Goal: Transaction & Acquisition: Purchase product/service

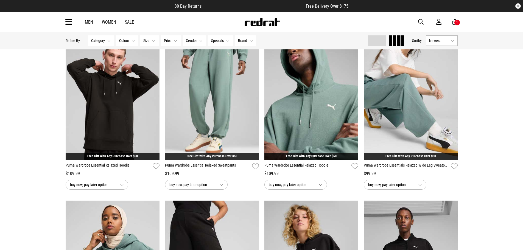
click at [420, 22] on span "button" at bounding box center [420, 22] width 5 height 7
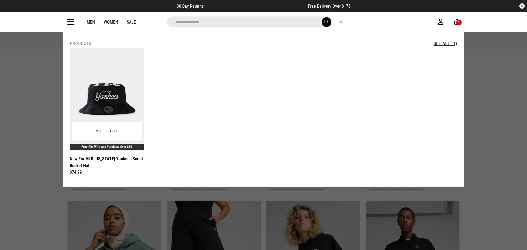
type input "**********"
click at [109, 88] on img at bounding box center [107, 99] width 74 height 102
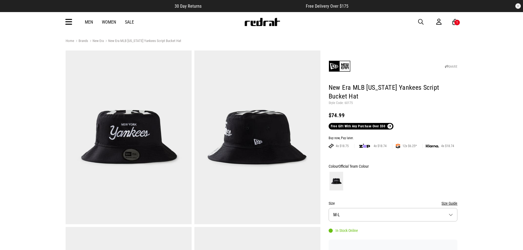
click at [69, 23] on icon at bounding box center [68, 22] width 7 height 9
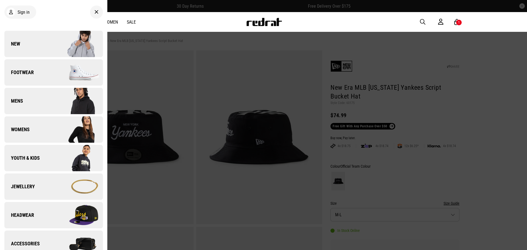
click at [34, 44] on link "New" at bounding box center [53, 44] width 99 height 26
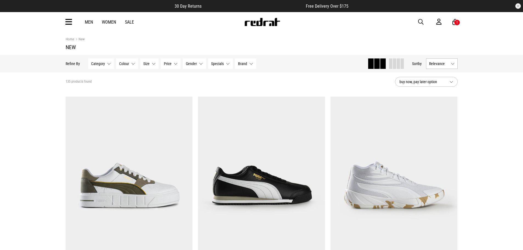
click at [397, 67] on span at bounding box center [398, 63] width 3 height 10
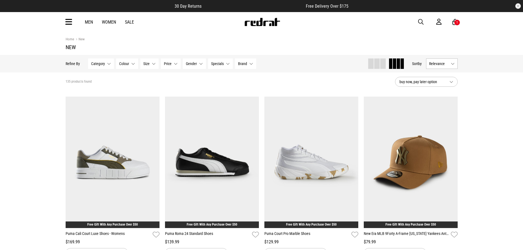
click at [447, 62] on span "Relevance" at bounding box center [438, 64] width 19 height 4
click at [445, 71] on li "Newest" at bounding box center [441, 74] width 31 height 10
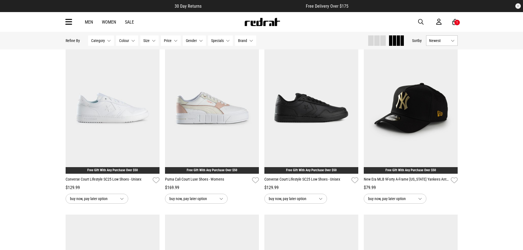
scroll to position [55, 0]
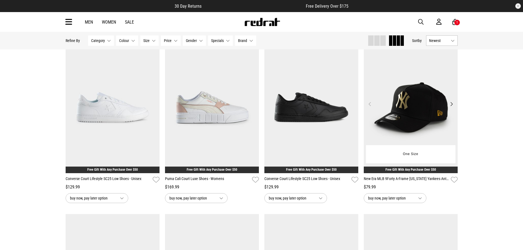
click at [451, 105] on button "Next" at bounding box center [451, 104] width 7 height 7
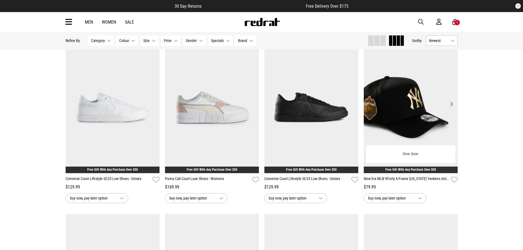
click at [451, 105] on button "Next" at bounding box center [451, 104] width 7 height 7
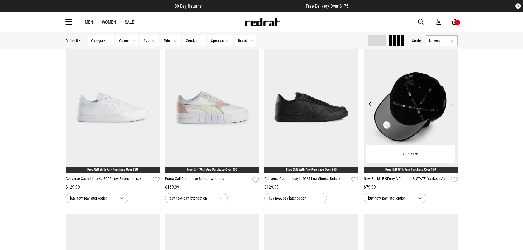
click at [451, 105] on button "Next" at bounding box center [451, 104] width 7 height 7
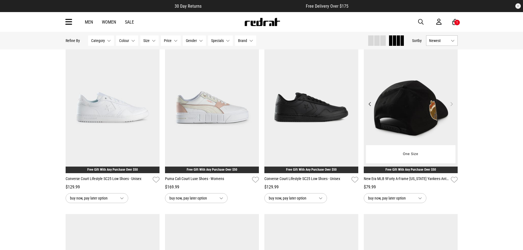
click at [451, 105] on button "Next" at bounding box center [451, 104] width 7 height 7
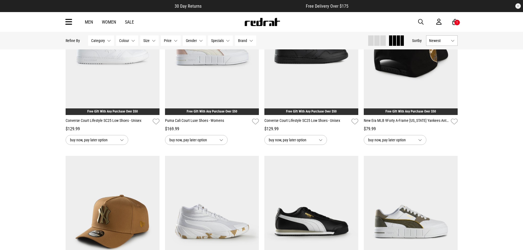
scroll to position [192, 0]
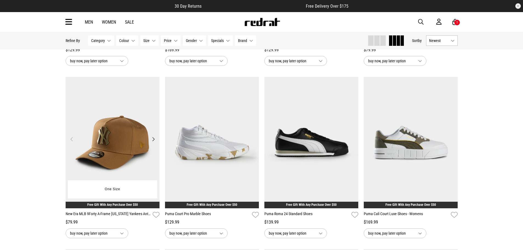
click at [153, 140] on button "Next" at bounding box center [153, 139] width 7 height 7
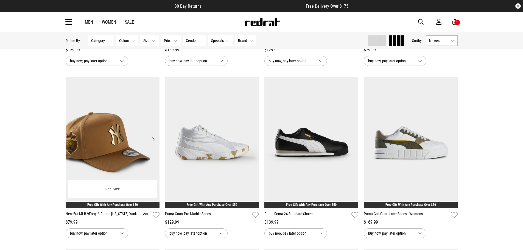
click at [153, 140] on button "Next" at bounding box center [153, 139] width 7 height 7
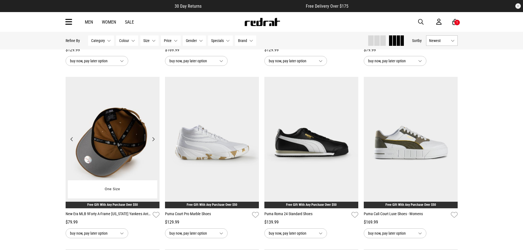
click at [153, 140] on button "Next" at bounding box center [153, 139] width 7 height 7
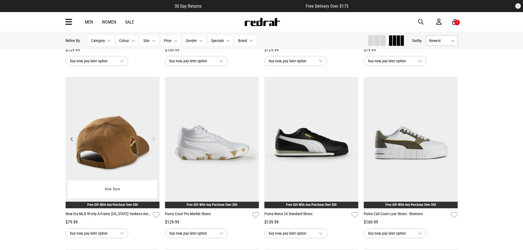
click at [153, 140] on button "Next" at bounding box center [153, 139] width 7 height 7
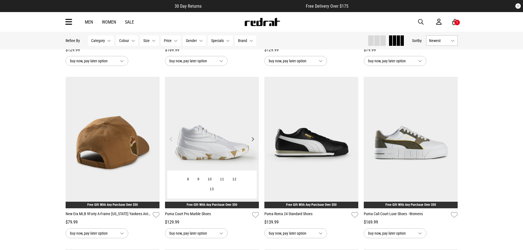
click at [254, 141] on button "Next" at bounding box center [252, 139] width 7 height 7
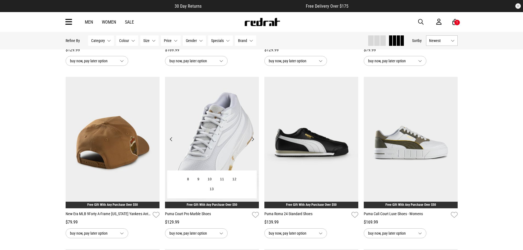
click at [254, 141] on button "Next" at bounding box center [252, 139] width 7 height 7
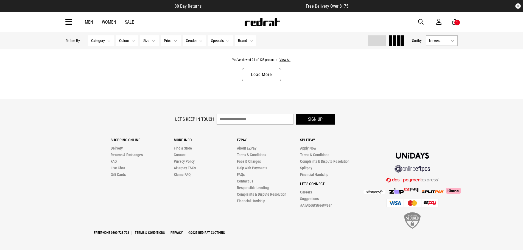
scroll to position [1008, 0]
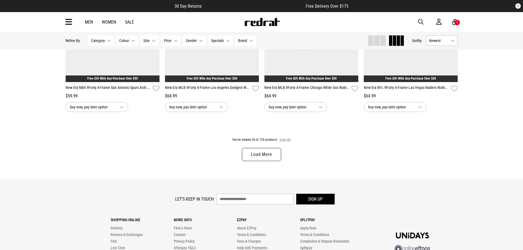
click at [288, 142] on button "View All" at bounding box center [285, 140] width 12 height 5
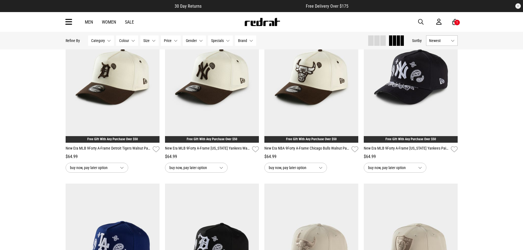
scroll to position [1118, 0]
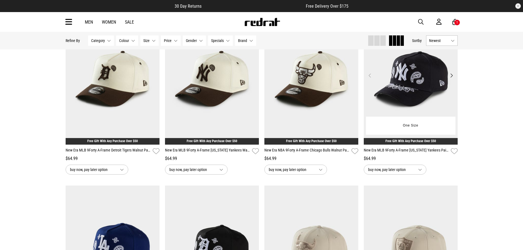
click at [451, 77] on button "Next" at bounding box center [451, 75] width 7 height 7
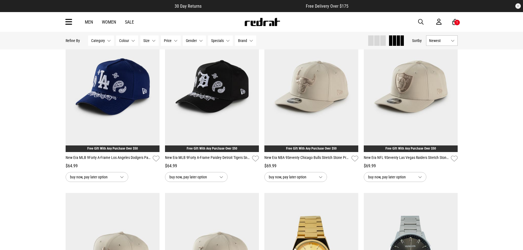
scroll to position [1447, 0]
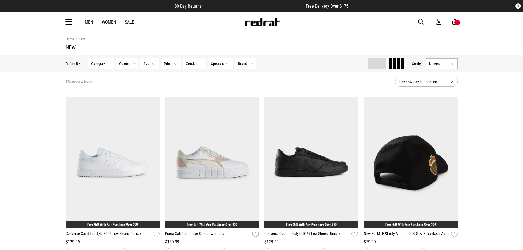
click at [454, 23] on div "1" at bounding box center [457, 22] width 6 height 6
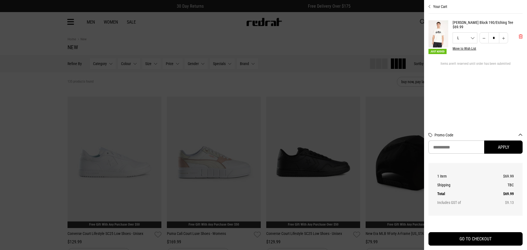
click at [521, 36] on span "'Remove from cart" at bounding box center [521, 36] width 4 height 5
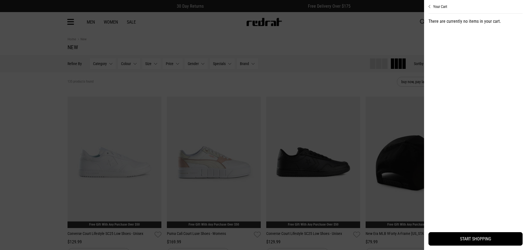
click at [354, 31] on div at bounding box center [263, 125] width 527 height 250
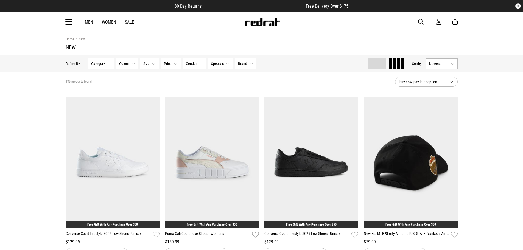
click at [266, 24] on img at bounding box center [262, 22] width 36 height 8
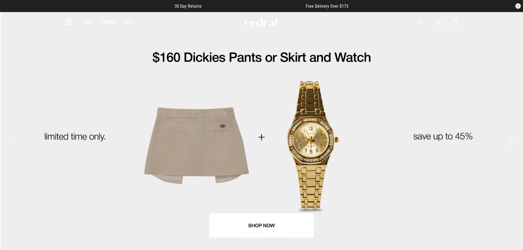
click at [511, 136] on button "Next slide" at bounding box center [510, 142] width 7 height 12
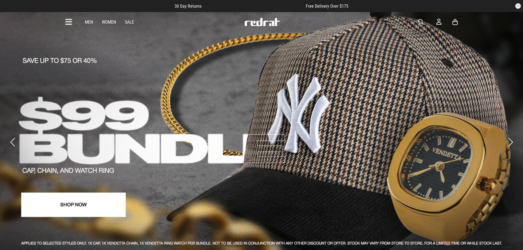
click at [510, 136] on button "Next slide" at bounding box center [510, 142] width 7 height 12
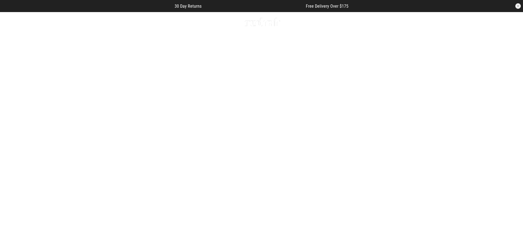
click at [270, 193] on link "3 / 4" at bounding box center [261, 143] width 523 height 262
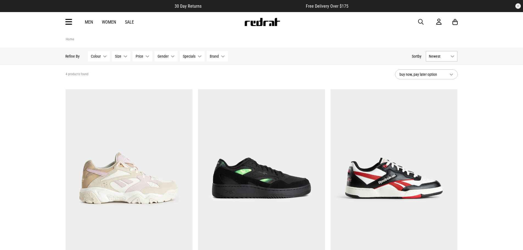
click at [448, 58] on span "Newest" at bounding box center [438, 56] width 19 height 4
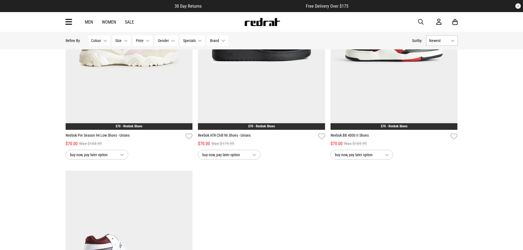
scroll to position [27, 0]
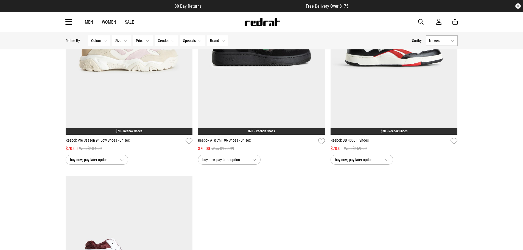
scroll to position [137, 0]
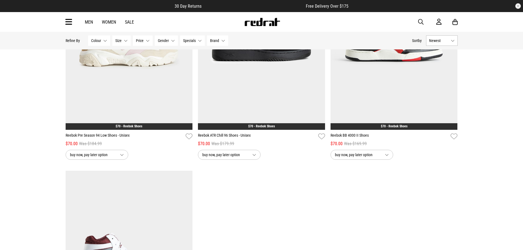
click at [33, 84] on div "**********" at bounding box center [261, 160] width 523 height 532
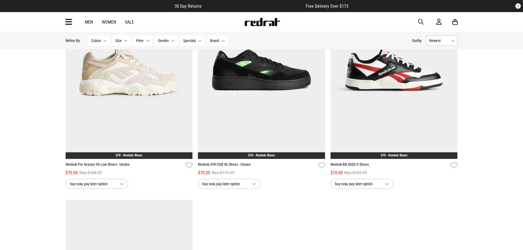
scroll to position [55, 0]
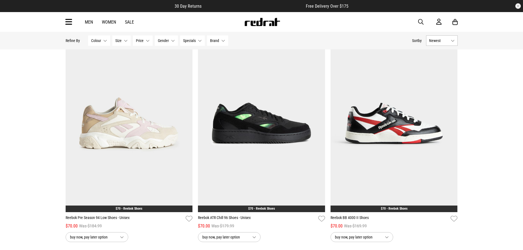
click at [36, 93] on div "**********" at bounding box center [261, 243] width 523 height 532
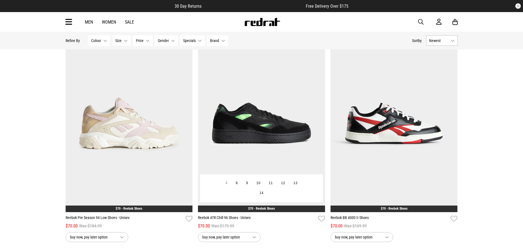
click at [260, 120] on img at bounding box center [261, 123] width 127 height 178
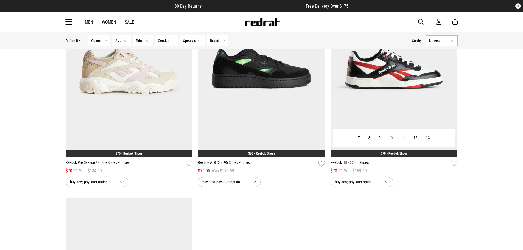
click at [405, 84] on img at bounding box center [394, 68] width 127 height 178
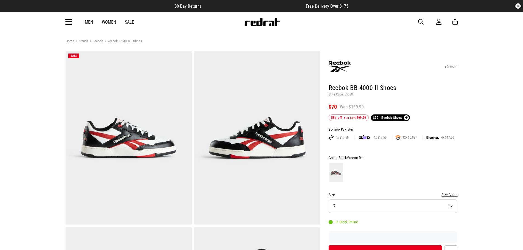
click at [347, 93] on p "Style Code: 55580" at bounding box center [393, 95] width 129 height 4
click at [421, 22] on span "button" at bounding box center [420, 22] width 5 height 7
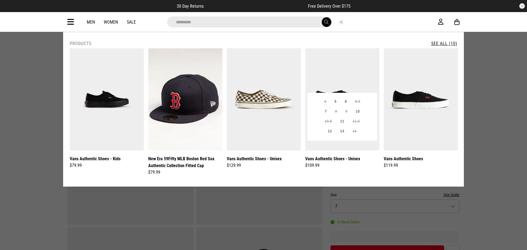
type input "*********"
click at [345, 82] on img at bounding box center [342, 99] width 74 height 102
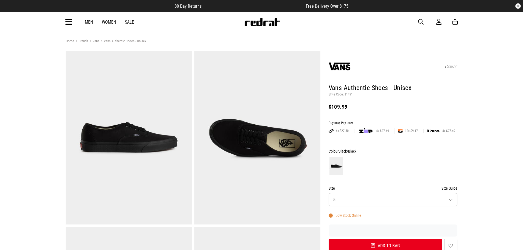
click at [454, 193] on button "Size 5" at bounding box center [393, 199] width 129 height 13
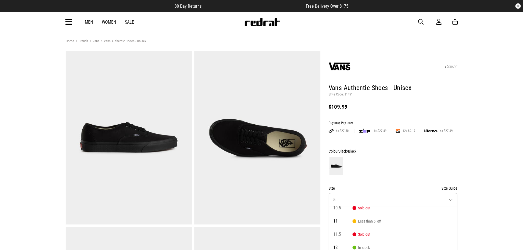
click at [347, 94] on p "Style Code: 11491" at bounding box center [393, 95] width 129 height 4
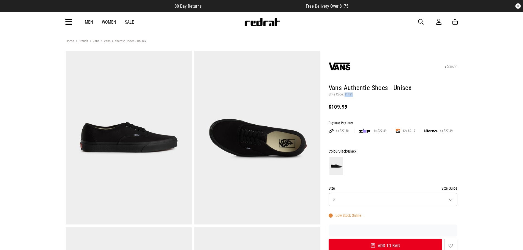
click at [347, 94] on p "Style Code: 11491" at bounding box center [393, 95] width 129 height 4
copy p "11491"
click at [419, 21] on span "button" at bounding box center [420, 22] width 5 height 7
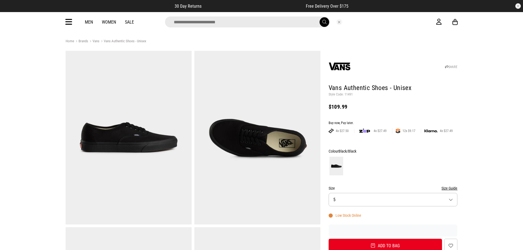
click at [217, 22] on input "search" at bounding box center [247, 21] width 165 height 11
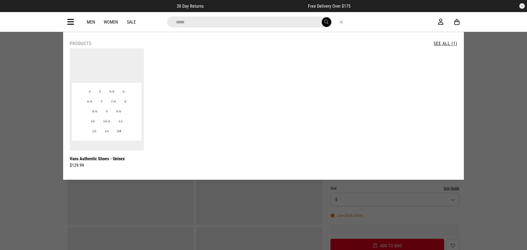
type input "*****"
click at [112, 72] on img at bounding box center [107, 99] width 74 height 102
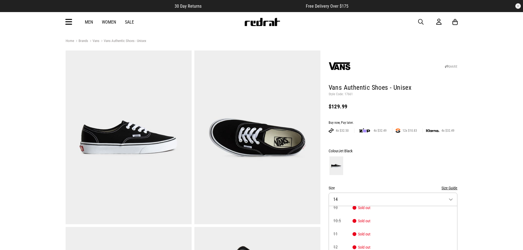
click at [348, 94] on p "Style Code: 17661" at bounding box center [393, 94] width 129 height 4
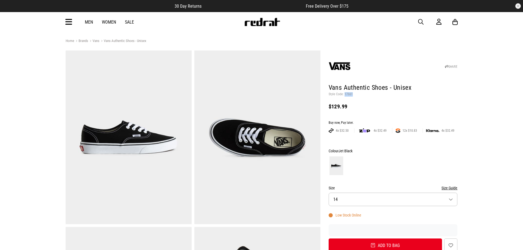
copy p "17661"
click at [344, 67] on img at bounding box center [340, 66] width 22 height 22
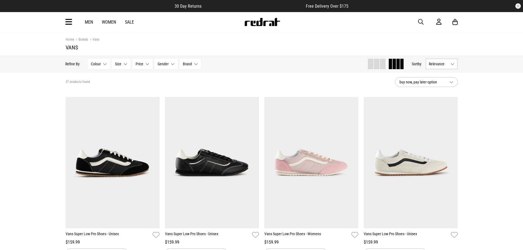
click at [450, 66] on button "Relevance" at bounding box center [442, 64] width 32 height 10
click at [445, 76] on li "Newest" at bounding box center [441, 74] width 31 height 10
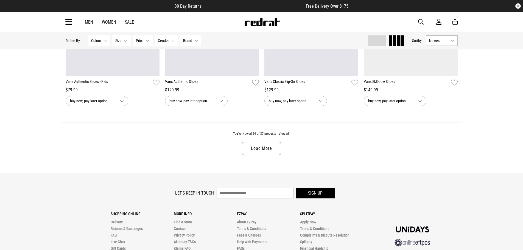
scroll to position [1016, 0]
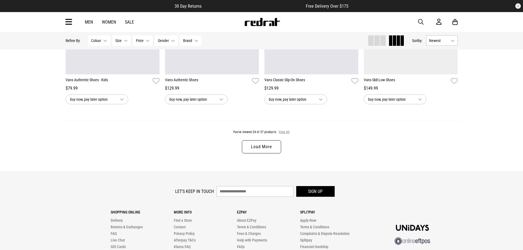
drag, startPoint x: 286, startPoint y: 135, endPoint x: 304, endPoint y: 138, distance: 17.7
click at [286, 135] on button "View All" at bounding box center [284, 132] width 12 height 5
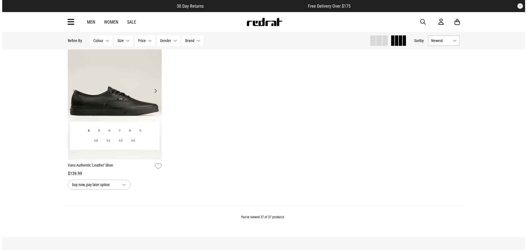
scroll to position [1428, 0]
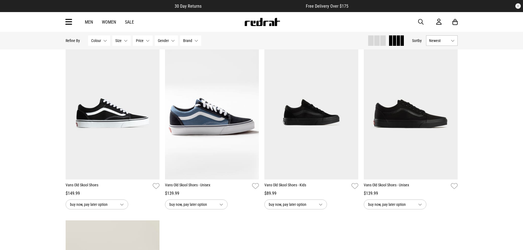
click at [69, 21] on icon at bounding box center [68, 22] width 7 height 9
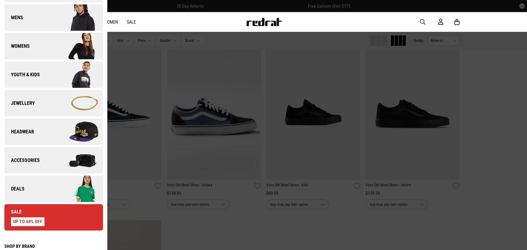
scroll to position [165, 0]
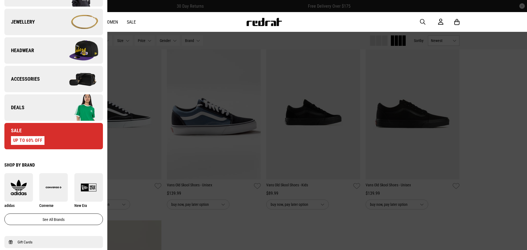
drag, startPoint x: 49, startPoint y: 102, endPoint x: 188, endPoint y: 51, distance: 148.5
click at [49, 102] on link "Deals" at bounding box center [53, 107] width 99 height 26
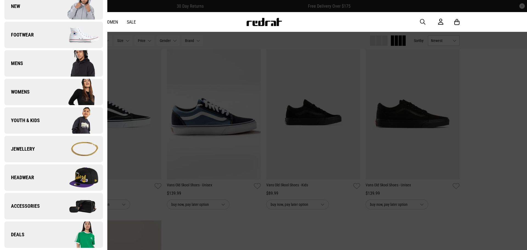
scroll to position [0, 0]
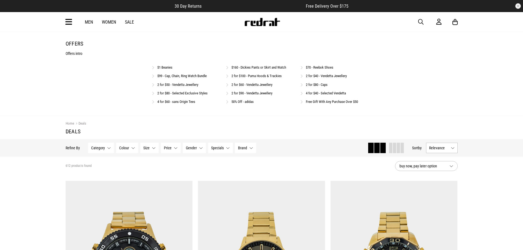
click at [262, 68] on link "$160 - Dickies Pants or Skirt and Watch" at bounding box center [258, 67] width 55 height 4
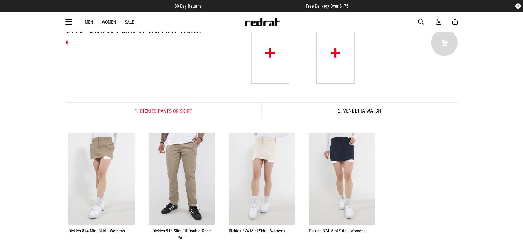
scroll to position [27, 0]
click at [364, 109] on button "2. Vendetta Watch" at bounding box center [359, 110] width 196 height 17
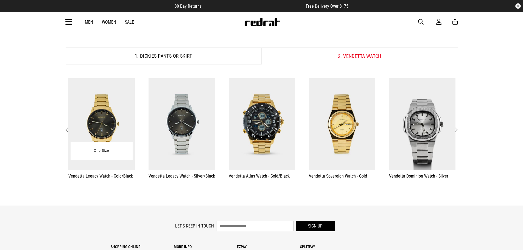
scroll to position [0, 0]
click at [456, 131] on span "Next" at bounding box center [456, 130] width 4 height 7
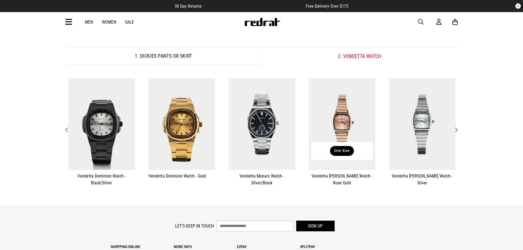
click at [343, 152] on button "One Size" at bounding box center [342, 151] width 24 height 10
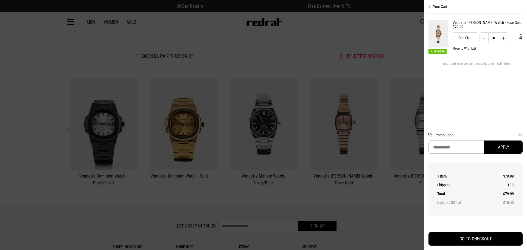
click at [113, 88] on div at bounding box center [263, 125] width 527 height 250
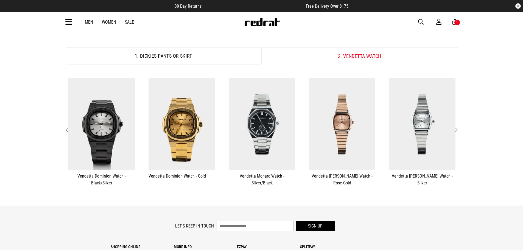
click at [170, 55] on button "1. Dickies Pants or Skirt" at bounding box center [164, 56] width 196 height 17
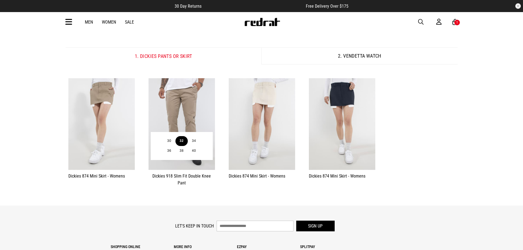
click at [182, 142] on button "32" at bounding box center [181, 141] width 12 height 10
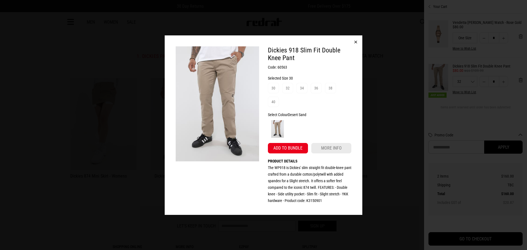
click at [68, 105] on div "Dickies 918 Slim Fit Double Knee Pant Code: 60563 Selected Size 30 30 32 34 36 …" at bounding box center [263, 125] width 527 height 250
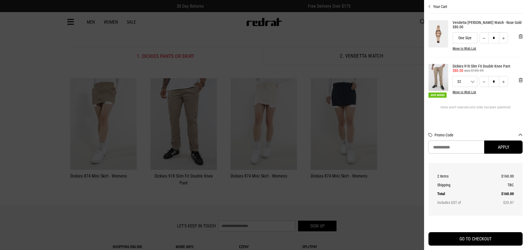
drag, startPoint x: 466, startPoint y: 27, endPoint x: 453, endPoint y: 27, distance: 12.4
click at [453, 27] on div "$80.00" at bounding box center [488, 27] width 70 height 4
click at [467, 27] on div "$80.00" at bounding box center [488, 27] width 70 height 4
drag, startPoint x: 470, startPoint y: 27, endPoint x: 454, endPoint y: 27, distance: 16.5
click at [454, 27] on div "$80.00" at bounding box center [488, 27] width 70 height 4
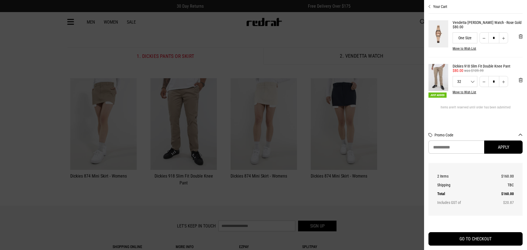
click at [38, 72] on div at bounding box center [263, 125] width 527 height 250
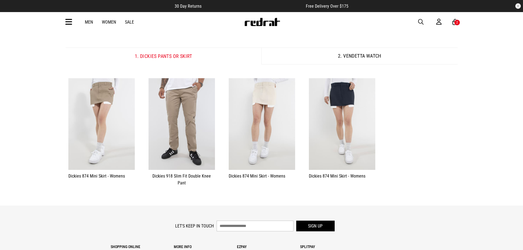
click at [366, 58] on button "2. Vendetta Watch" at bounding box center [359, 56] width 196 height 17
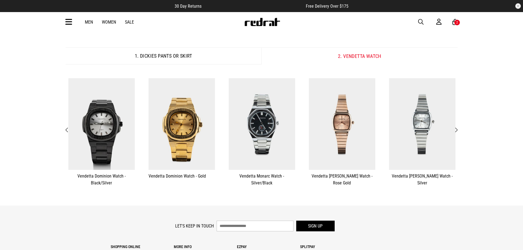
click at [457, 130] on span "Next" at bounding box center [456, 130] width 4 height 7
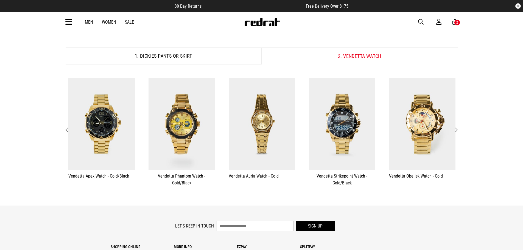
click at [457, 130] on span "Next" at bounding box center [456, 130] width 4 height 7
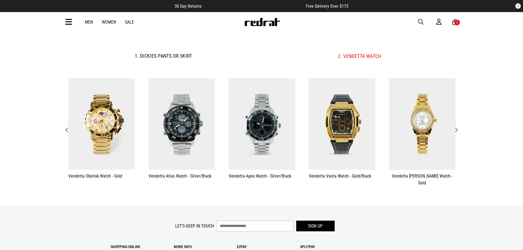
click at [458, 131] on button "Next" at bounding box center [456, 130] width 7 height 7
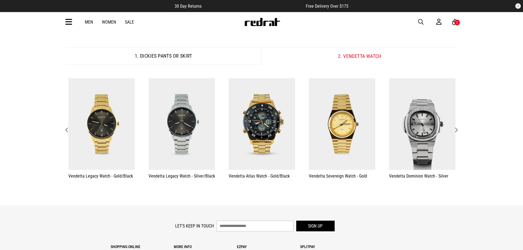
click at [67, 131] on span "Previous" at bounding box center [67, 130] width 4 height 7
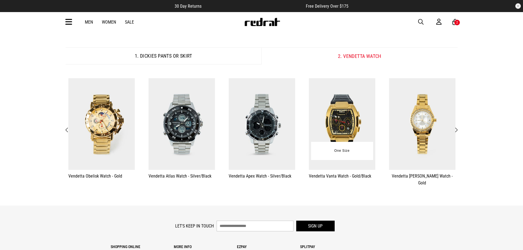
click at [347, 126] on img at bounding box center [342, 124] width 66 height 92
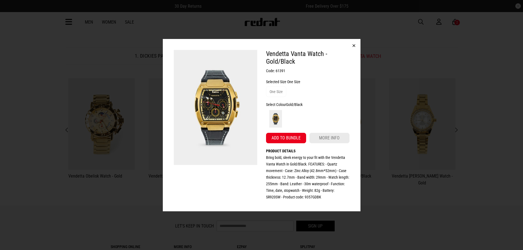
click at [354, 44] on button "button" at bounding box center [353, 45] width 13 height 13
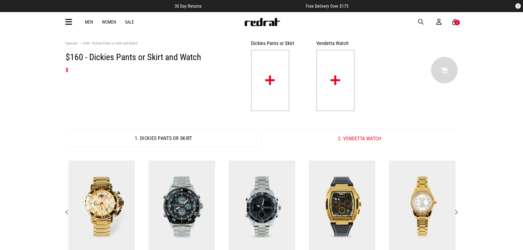
scroll to position [55, 0]
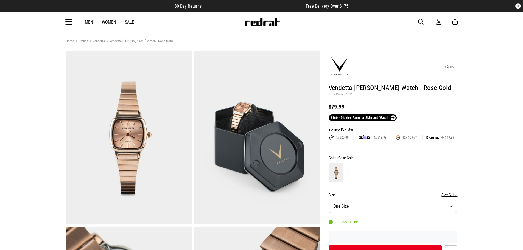
click at [420, 23] on span "button" at bounding box center [420, 22] width 5 height 7
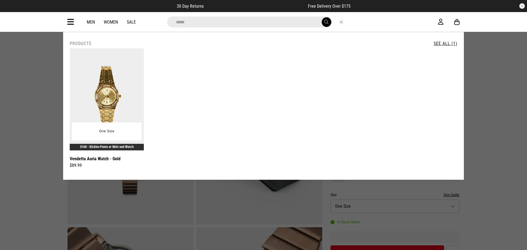
type input "*****"
click at [108, 107] on img at bounding box center [107, 99] width 74 height 102
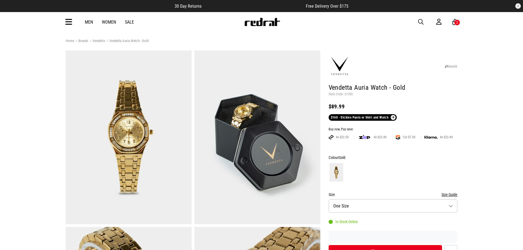
click at [420, 21] on span "button" at bounding box center [420, 22] width 5 height 7
click at [214, 24] on input "search" at bounding box center [247, 21] width 165 height 11
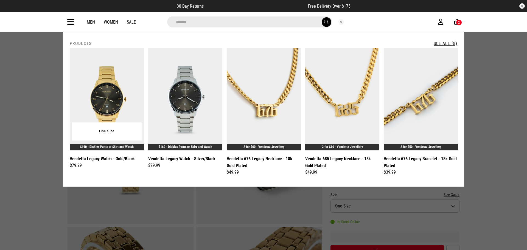
type input "******"
drag, startPoint x: 108, startPoint y: 97, endPoint x: 87, endPoint y: 105, distance: 22.3
click at [108, 97] on img at bounding box center [107, 99] width 74 height 102
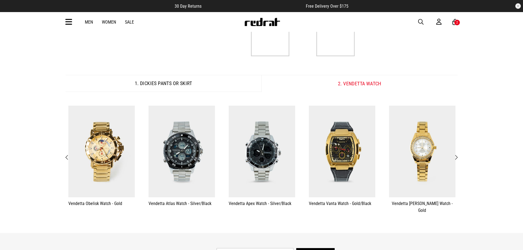
scroll to position [55, 0]
drag, startPoint x: 259, startPoint y: 23, endPoint x: 253, endPoint y: 25, distance: 6.3
click at [259, 23] on img at bounding box center [262, 22] width 36 height 8
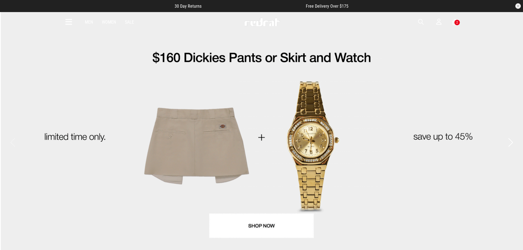
click at [71, 22] on icon at bounding box center [68, 22] width 7 height 9
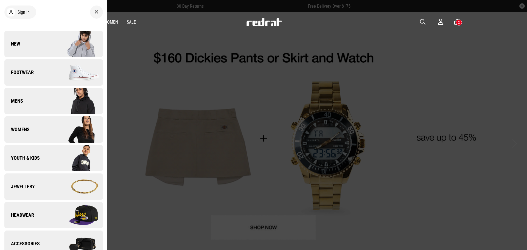
click at [48, 41] on link "New" at bounding box center [53, 44] width 99 height 26
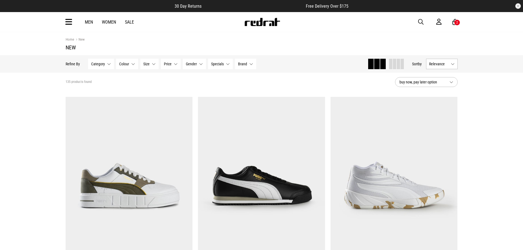
click at [398, 66] on span at bounding box center [398, 64] width 3 height 10
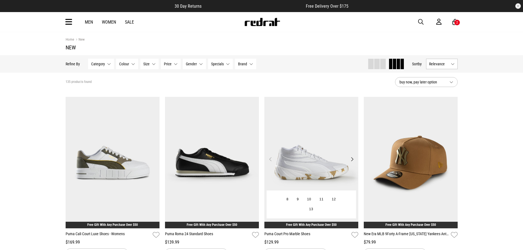
click at [352, 161] on button "Next" at bounding box center [352, 159] width 7 height 7
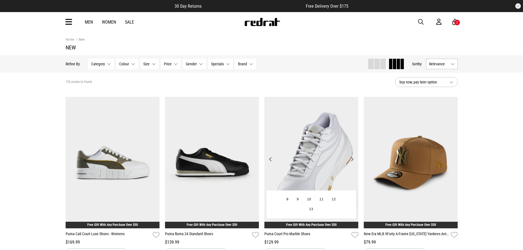
click at [352, 161] on button "Next" at bounding box center [352, 159] width 7 height 7
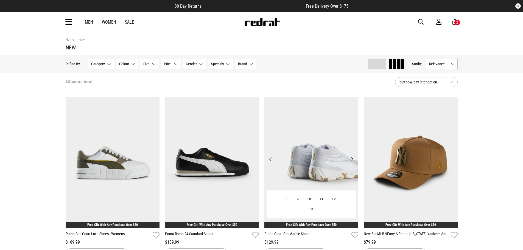
click at [352, 161] on button "Next" at bounding box center [352, 159] width 7 height 7
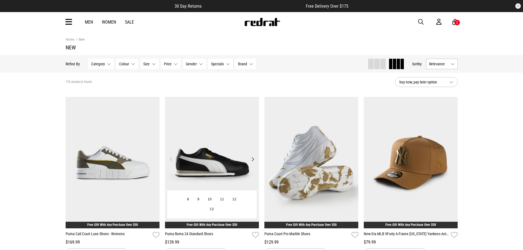
click at [252, 159] on button "Next" at bounding box center [252, 159] width 7 height 7
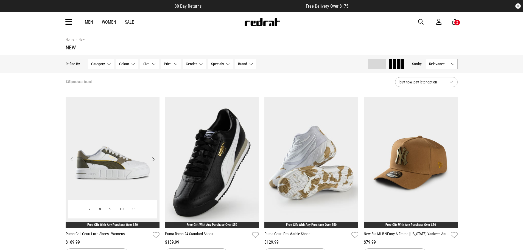
click at [154, 159] on button "Next" at bounding box center [153, 159] width 7 height 7
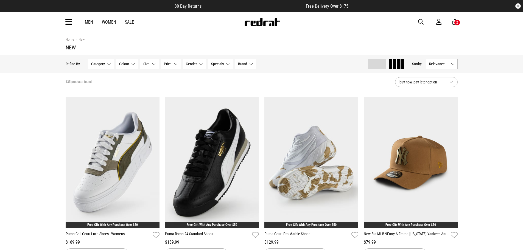
scroll to position [165, 0]
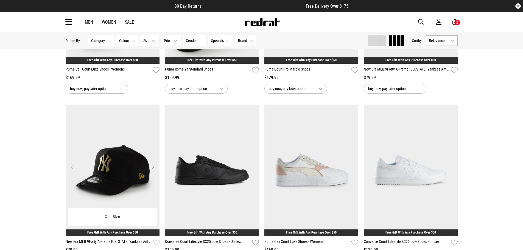
click at [154, 168] on button "Next" at bounding box center [153, 167] width 7 height 7
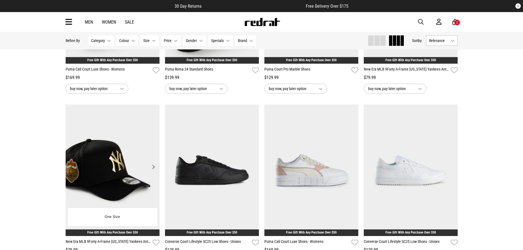
click at [71, 167] on button "Previous" at bounding box center [71, 167] width 7 height 7
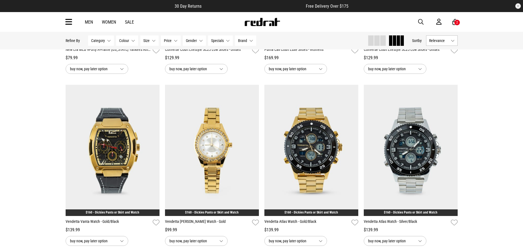
scroll to position [384, 0]
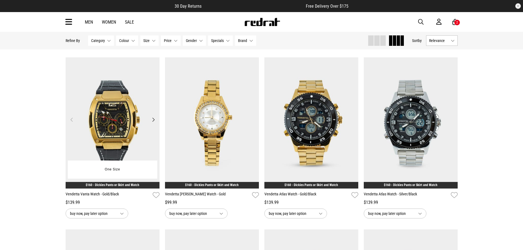
click at [153, 121] on button "Next" at bounding box center [153, 119] width 7 height 7
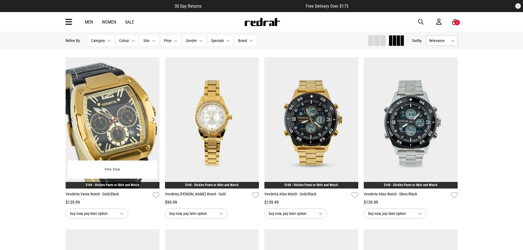
click at [153, 120] on button "Next" at bounding box center [153, 119] width 7 height 7
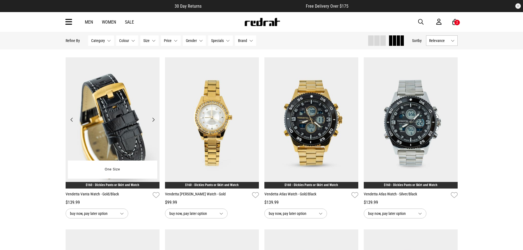
click at [153, 120] on button "Next" at bounding box center [153, 119] width 7 height 7
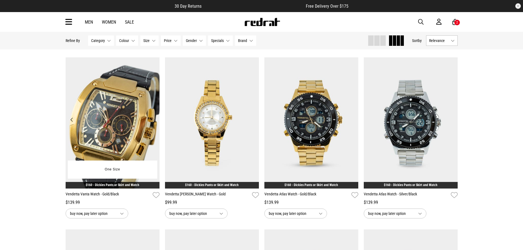
click at [72, 120] on button "Previous" at bounding box center [71, 119] width 7 height 7
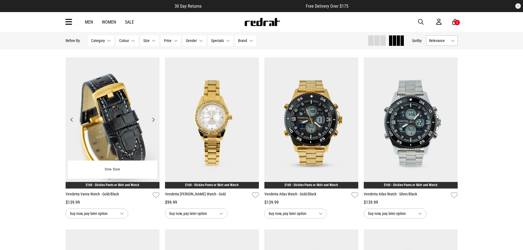
click at [71, 120] on button "Previous" at bounding box center [71, 119] width 7 height 7
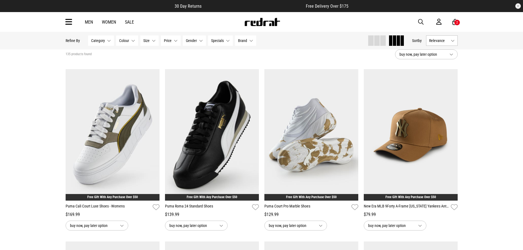
scroll to position [0, 0]
